Goal: Check status: Check status

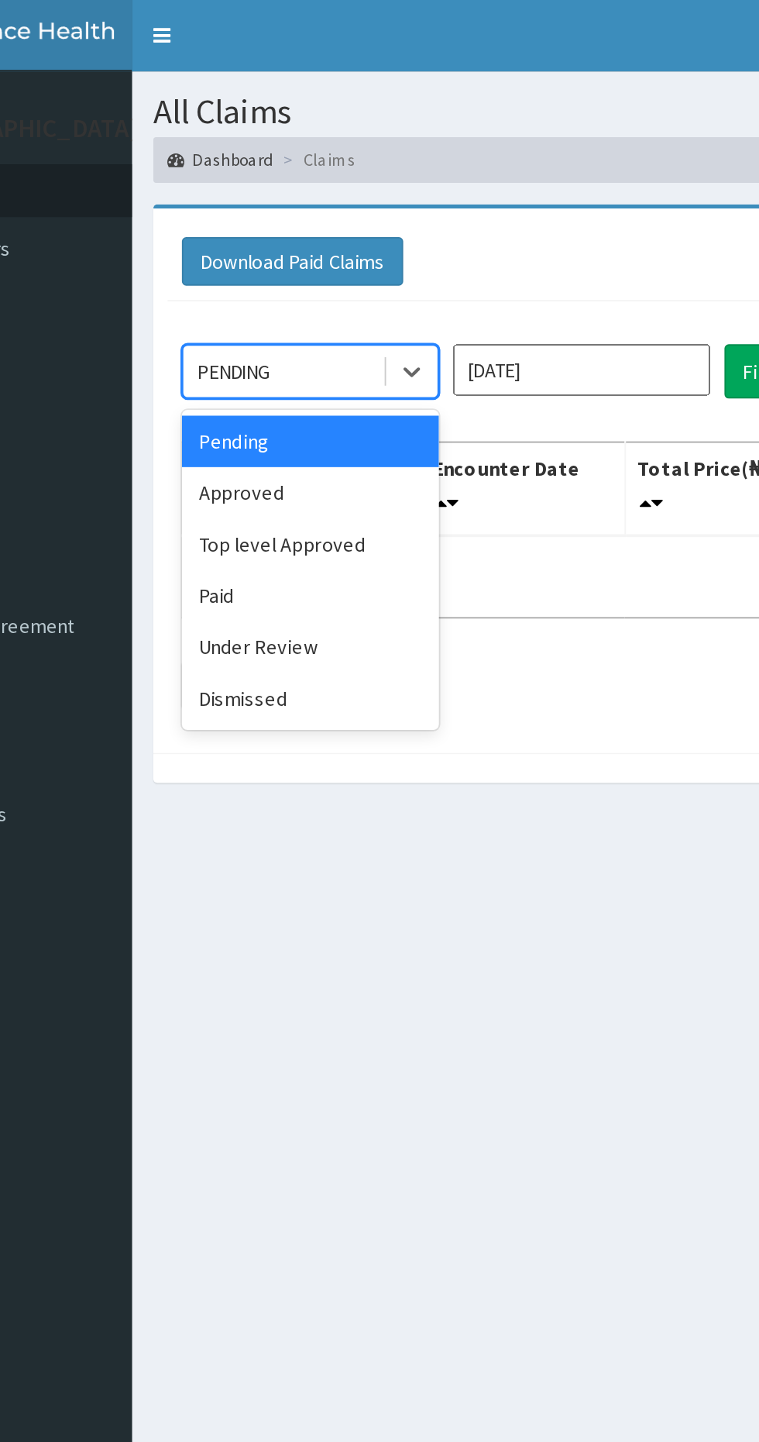
click at [284, 359] on div "Under Review" at bounding box center [274, 351] width 139 height 28
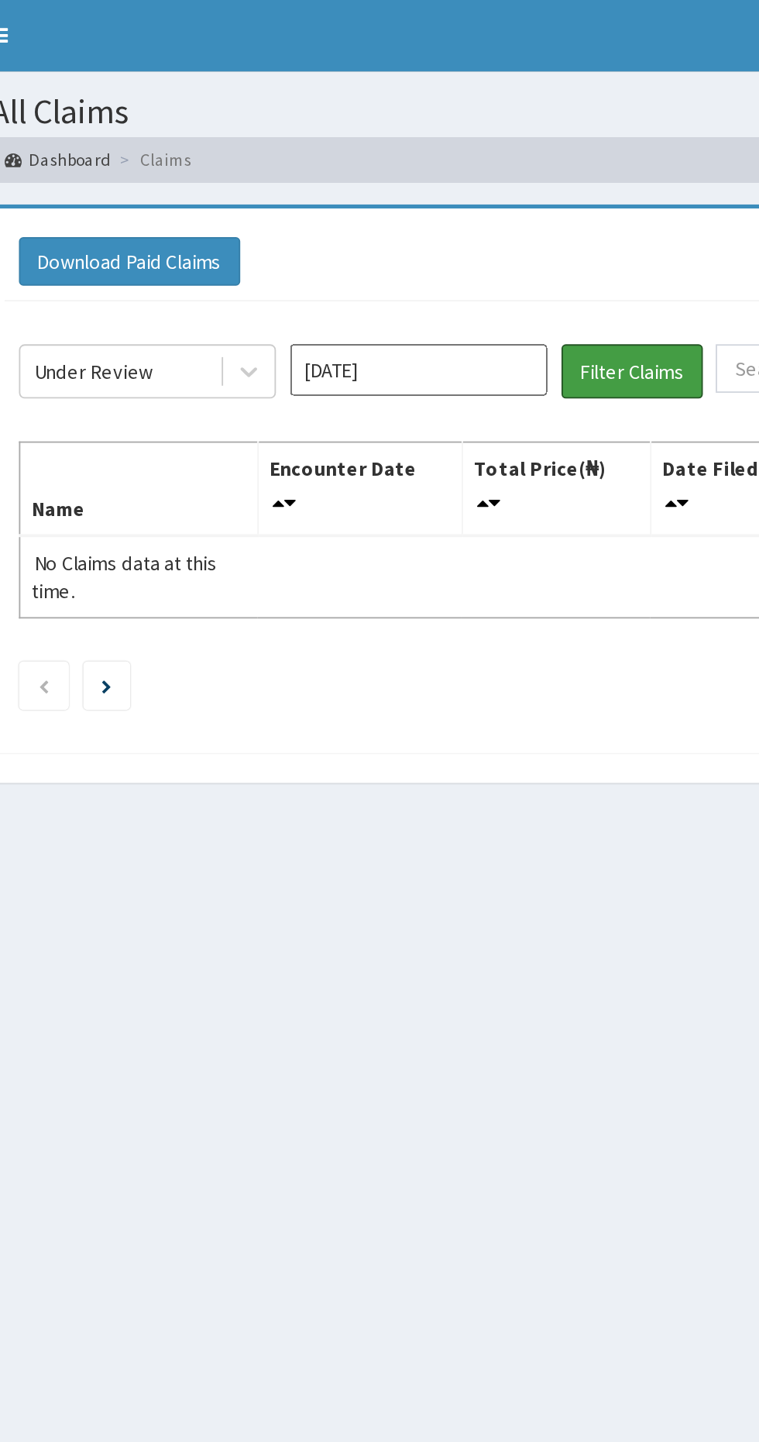
click at [556, 204] on button "Filter Claims" at bounding box center [538, 201] width 77 height 29
click at [548, 204] on button "Filter Claims" at bounding box center [538, 201] width 77 height 29
click at [455, 200] on input "[DATE]" at bounding box center [421, 201] width 139 height 28
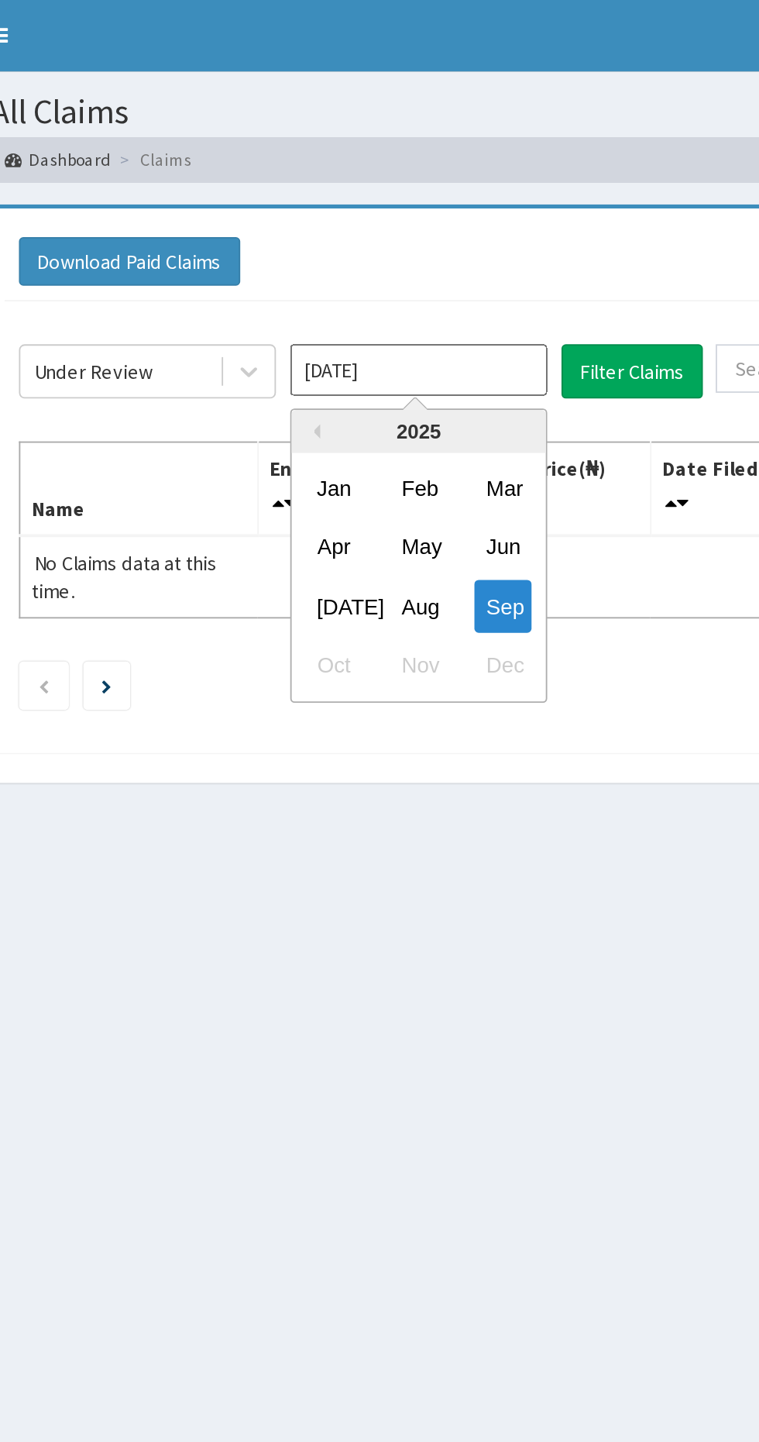
click at [437, 326] on div "Aug" at bounding box center [422, 328] width 31 height 29
type input "Aug 2025"
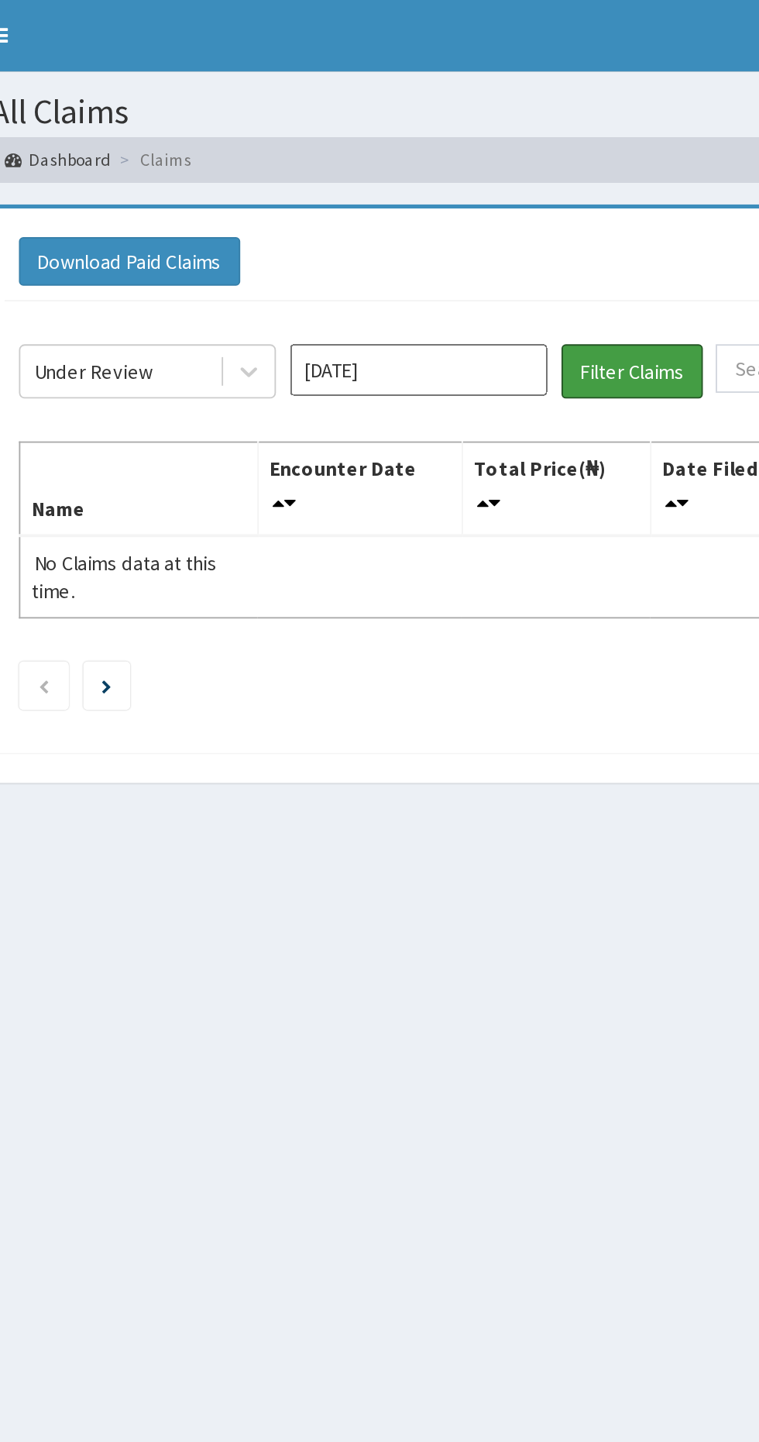
click at [540, 206] on button "Filter Claims" at bounding box center [538, 201] width 77 height 29
